Goal: Transaction & Acquisition: Book appointment/travel/reservation

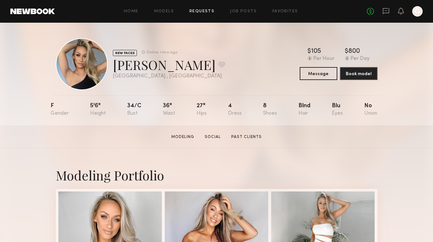
click at [203, 12] on link "Requests" at bounding box center [201, 11] width 25 height 4
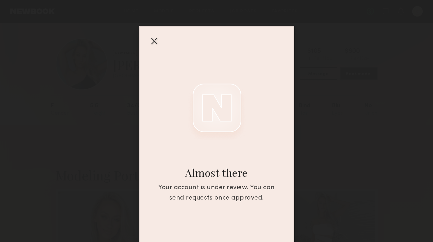
click at [153, 42] on div at bounding box center [154, 41] width 10 height 10
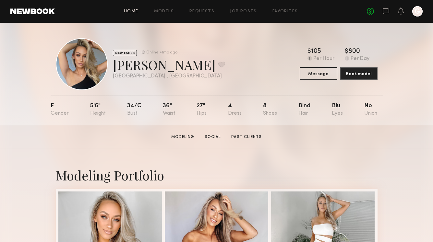
click at [135, 11] on link "Home" at bounding box center [131, 11] width 15 height 4
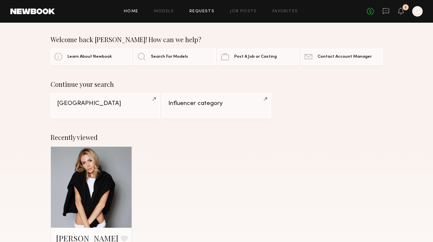
click at [200, 13] on link "Requests" at bounding box center [201, 11] width 25 height 4
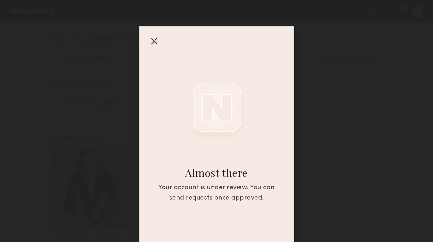
click at [152, 43] on div at bounding box center [154, 41] width 10 height 10
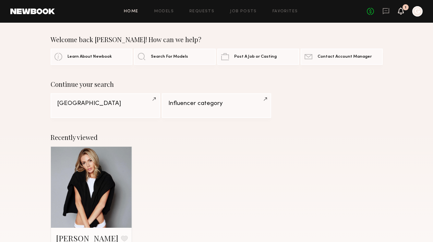
click at [403, 10] on icon at bounding box center [401, 10] width 6 height 7
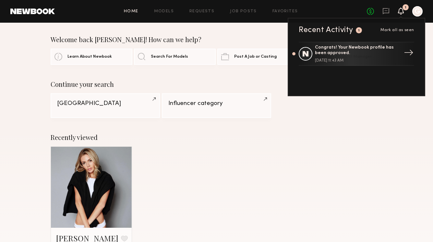
click at [375, 53] on div "Congrats! Your Newbook profile has been approved." at bounding box center [357, 50] width 84 height 11
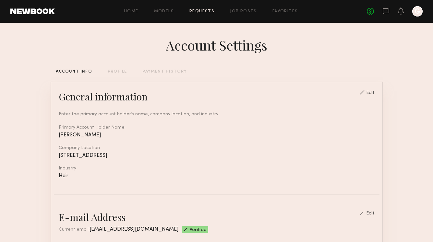
click at [193, 13] on link "Requests" at bounding box center [201, 11] width 25 height 4
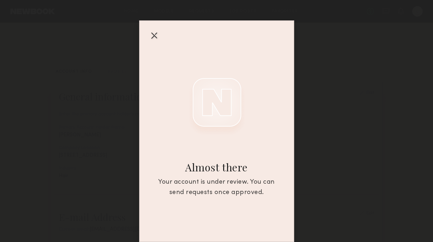
scroll to position [6, 0]
click at [153, 34] on div at bounding box center [154, 35] width 10 height 10
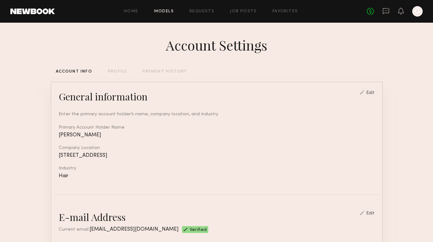
click at [159, 9] on link "Models" at bounding box center [164, 11] width 20 height 4
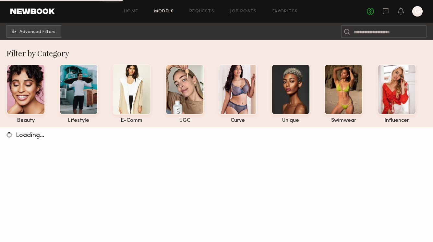
click at [420, 11] on div at bounding box center [417, 11] width 10 height 10
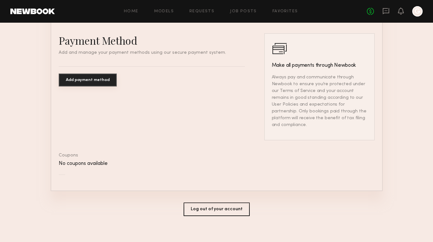
scroll to position [358, 0]
click at [224, 203] on button "Log out of your account" at bounding box center [216, 210] width 66 height 14
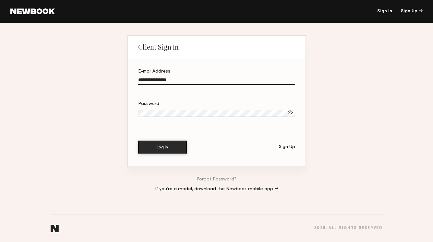
type input "**********"
click at [156, 108] on label "Password" at bounding box center [216, 113] width 157 height 22
click at [160, 149] on button "Log In" at bounding box center [162, 146] width 49 height 13
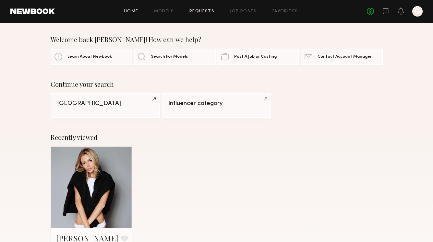
click at [210, 11] on link "Requests" at bounding box center [201, 11] width 25 height 4
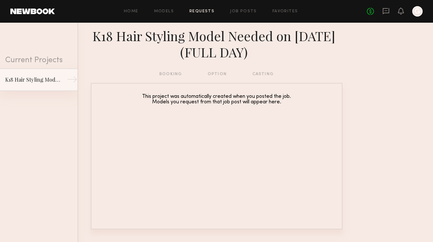
click at [51, 85] on link "K18 Hair Styling Model Needed on September 7th (FULL DAY) →" at bounding box center [38, 79] width 77 height 23
click at [66, 78] on link "K18 Hair Styling Model Needed on September 7th (FULL DAY) →" at bounding box center [38, 79] width 77 height 23
click at [170, 73] on div "booking option casting" at bounding box center [216, 74] width 114 height 7
click at [52, 77] on div "K18 Hair Styling Model Needed on September 7th (FULL DAY)" at bounding box center [33, 80] width 56 height 8
click at [74, 79] on div "→" at bounding box center [72, 80] width 11 height 13
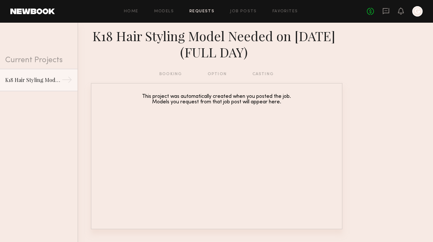
click at [26, 59] on div "Current Projects" at bounding box center [38, 46] width 77 height 46
click at [39, 81] on div "K18 Hair Styling Model Needed on September 7th (FULL DAY)" at bounding box center [33, 80] width 56 height 8
click at [218, 71] on div "booking option casting" at bounding box center [216, 74] width 114 height 7
click at [258, 71] on div "booking option casting" at bounding box center [216, 74] width 114 height 7
click at [239, 12] on link "Job Posts" at bounding box center [243, 11] width 27 height 4
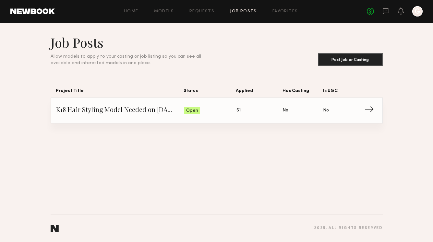
click at [238, 109] on span "51" at bounding box center [238, 110] width 4 height 7
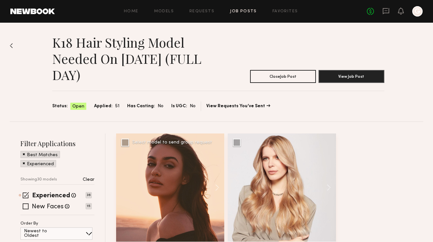
click at [179, 143] on div "Select model to send group request" at bounding box center [172, 142] width 80 height 5
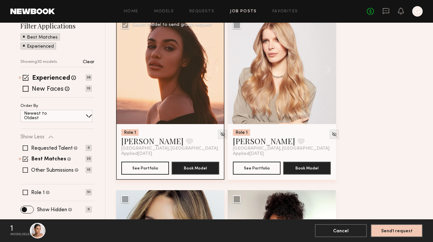
scroll to position [150, 0]
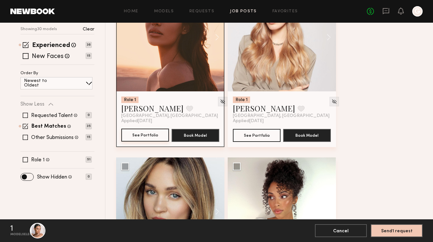
click at [157, 132] on button "See Portfolio" at bounding box center [145, 135] width 48 height 13
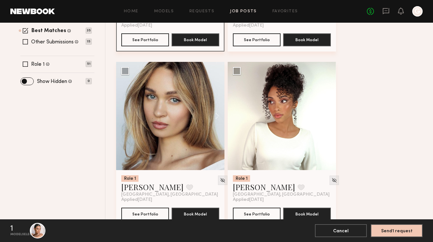
scroll to position [304, 0]
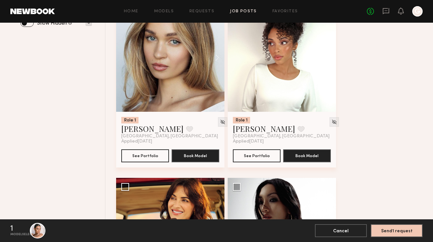
click at [167, 102] on div at bounding box center [170, 58] width 108 height 108
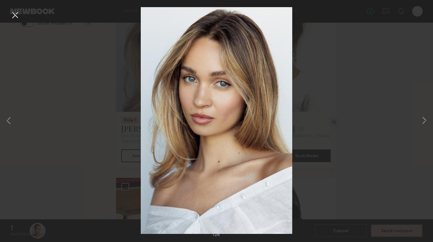
click at [353, 36] on div "1 of 5" at bounding box center [216, 121] width 433 height 242
click at [16, 15] on button at bounding box center [15, 16] width 10 height 12
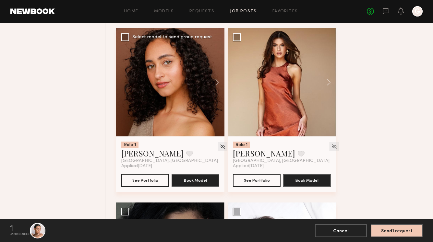
scroll to position [976, 0]
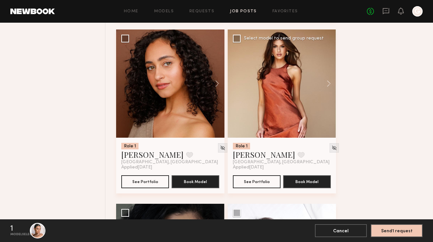
click at [252, 82] on div at bounding box center [281, 83] width 108 height 108
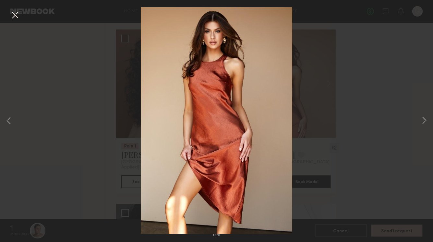
click at [14, 15] on button at bounding box center [15, 16] width 10 height 12
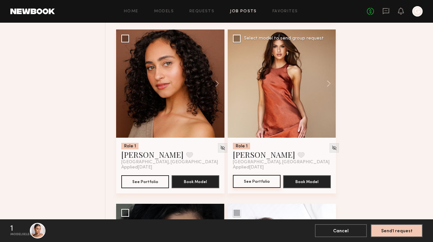
click at [256, 182] on button "See Portfolio" at bounding box center [257, 181] width 48 height 13
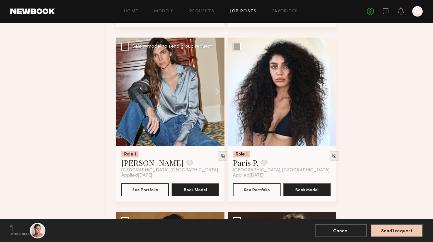
scroll to position [2364, 0]
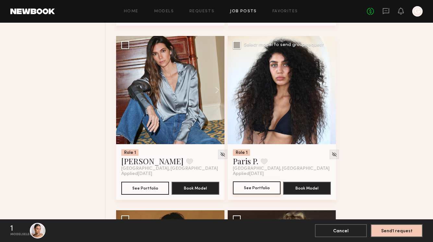
click at [259, 190] on button "See Portfolio" at bounding box center [257, 187] width 48 height 13
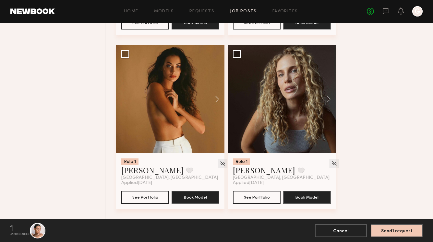
scroll to position [2529, 0]
click at [151, 194] on button "See Portfolio" at bounding box center [145, 197] width 48 height 13
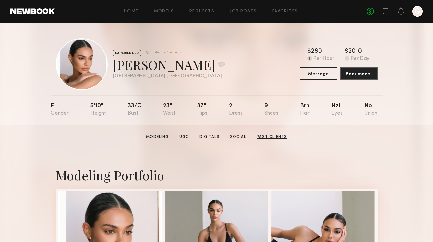
click at [266, 137] on link "Past Clients" at bounding box center [272, 137] width 36 height 6
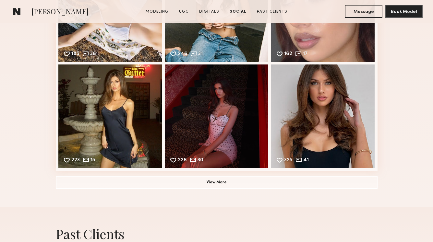
scroll to position [1197, 0]
